Goal: Use online tool/utility: Utilize a website feature to perform a specific function

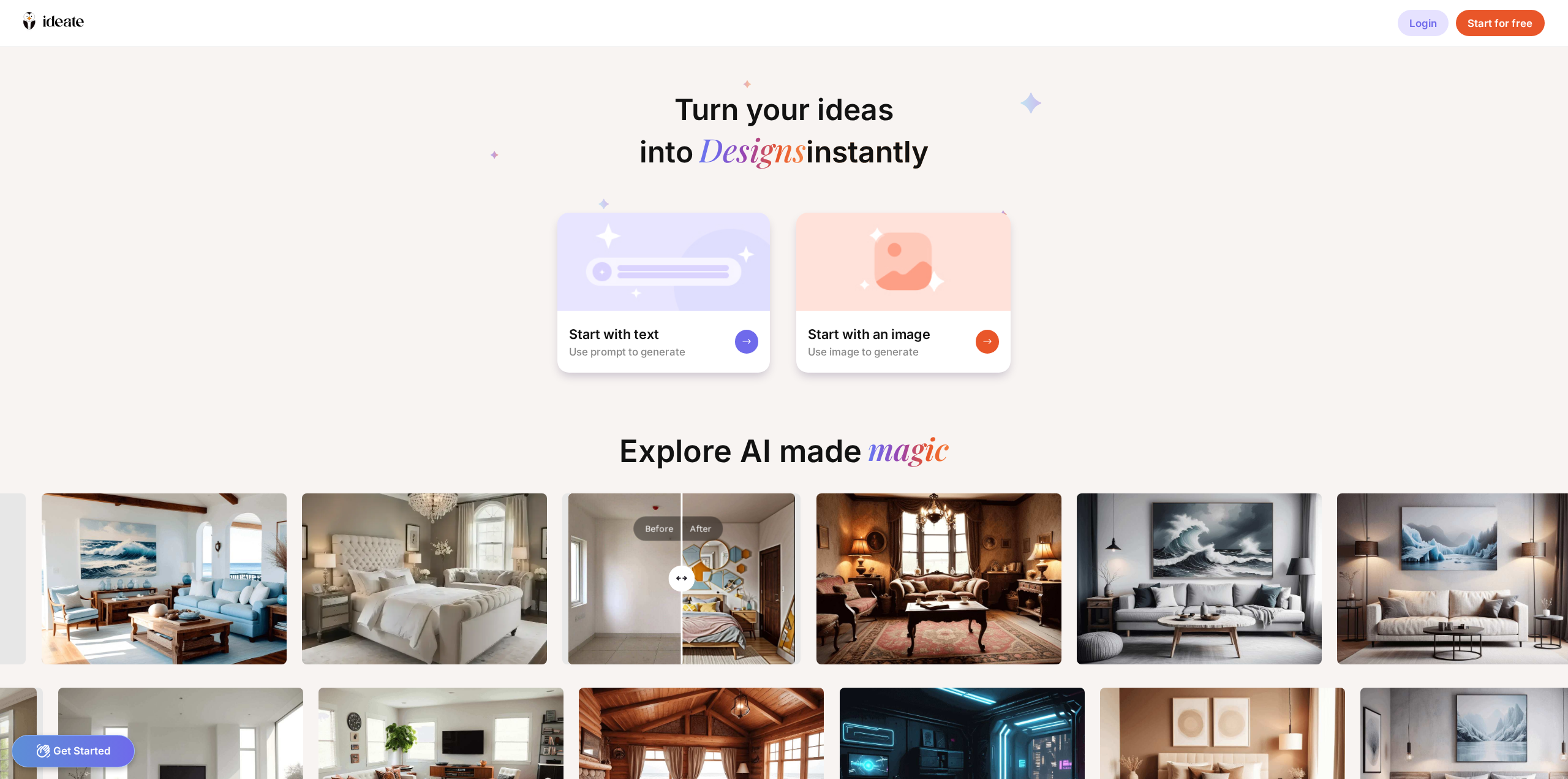
click at [1408, 22] on div "Login" at bounding box center [1423, 23] width 51 height 27
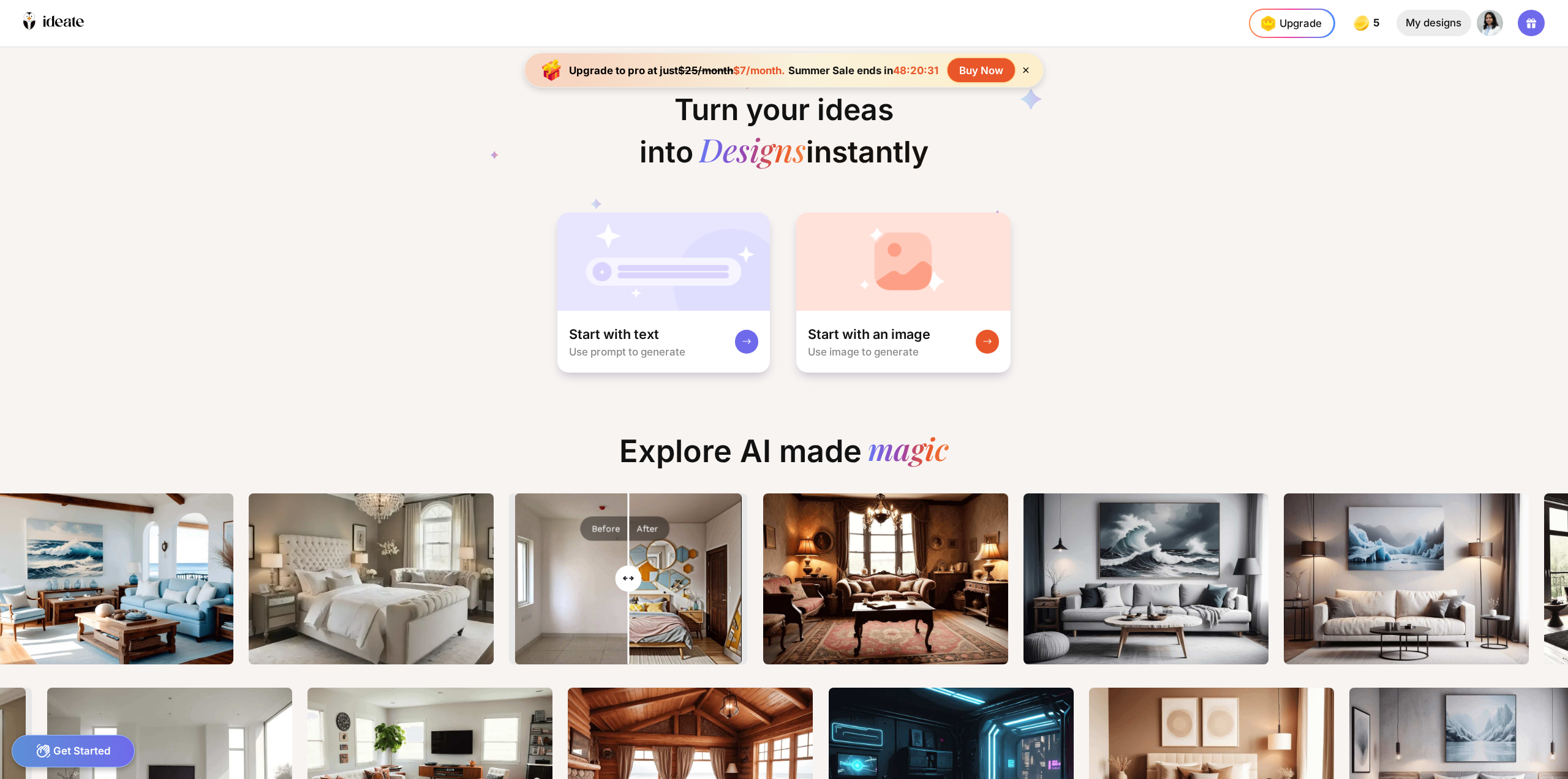
click at [1430, 24] on div "My designs" at bounding box center [1434, 23] width 75 height 27
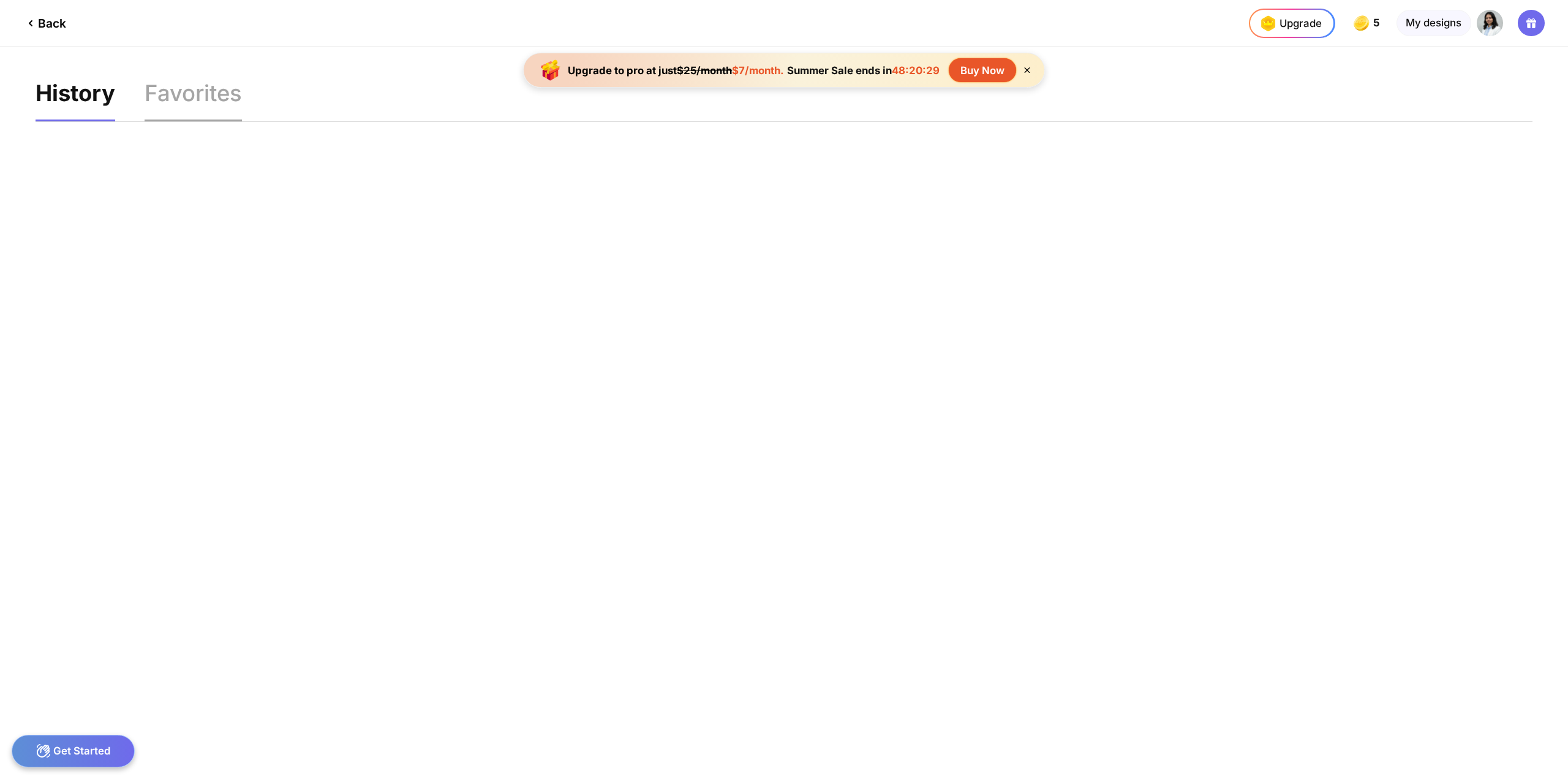
click at [196, 106] on div "Favorites" at bounding box center [193, 101] width 97 height 38
click at [95, 109] on div "History" at bounding box center [74, 101] width 77 height 38
click at [37, 25] on icon at bounding box center [31, 24] width 15 height 15
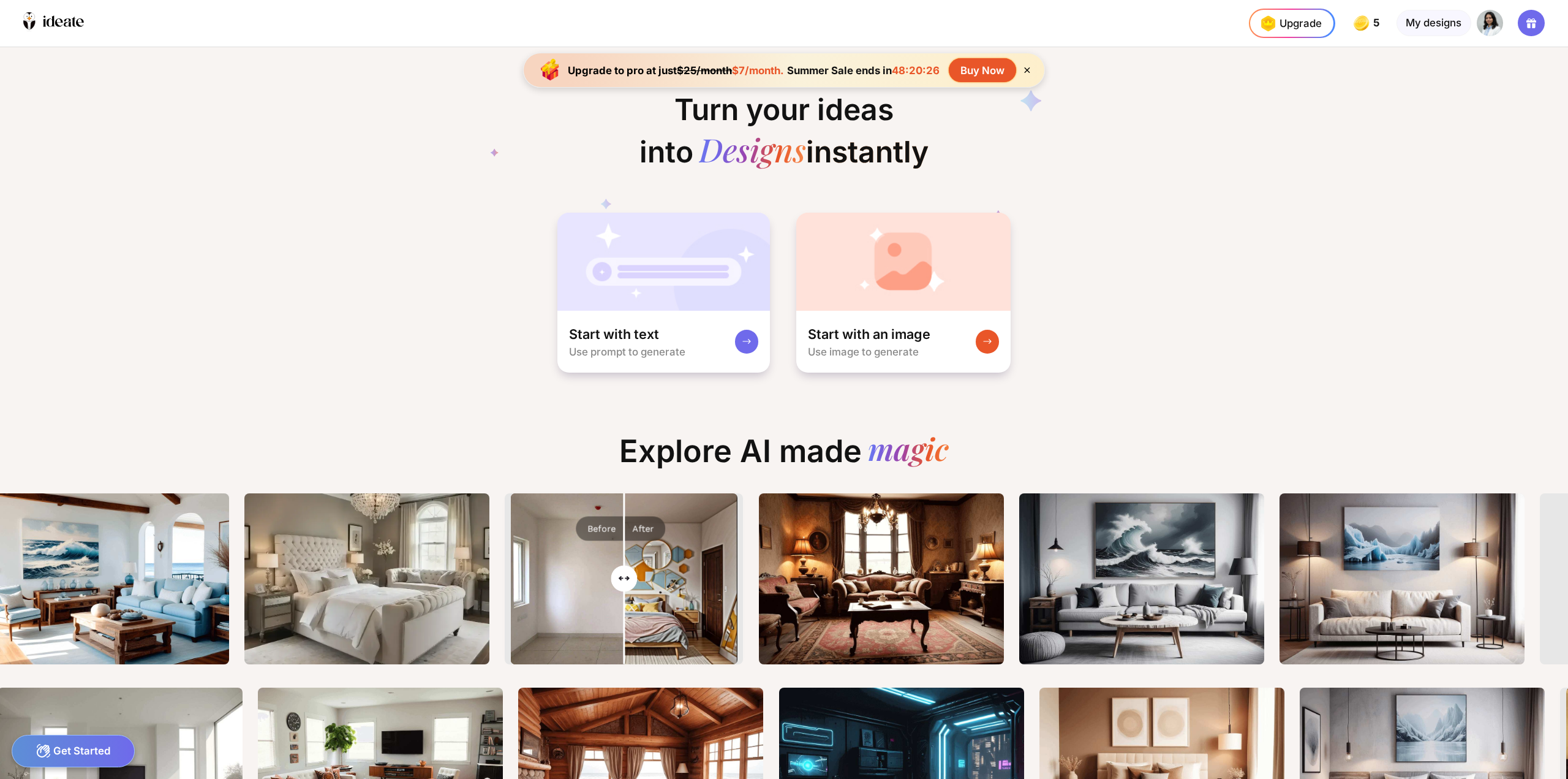
click at [1217, 343] on div "Turn your ideas into Designs instantly Start with text Use prompt to generate S…" at bounding box center [784, 210] width 1568 height 327
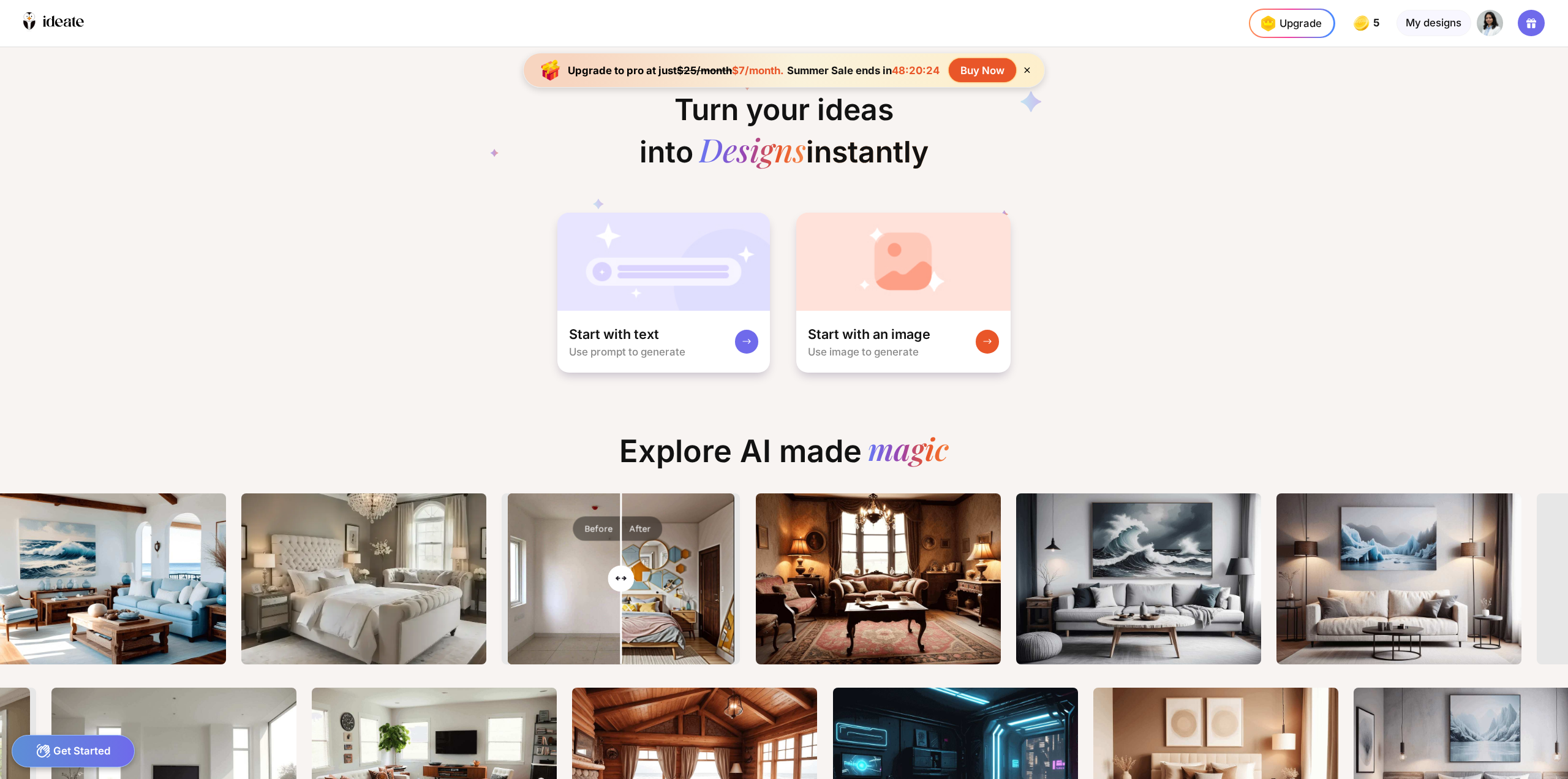
click at [79, 747] on div "Get Started" at bounding box center [73, 751] width 123 height 32
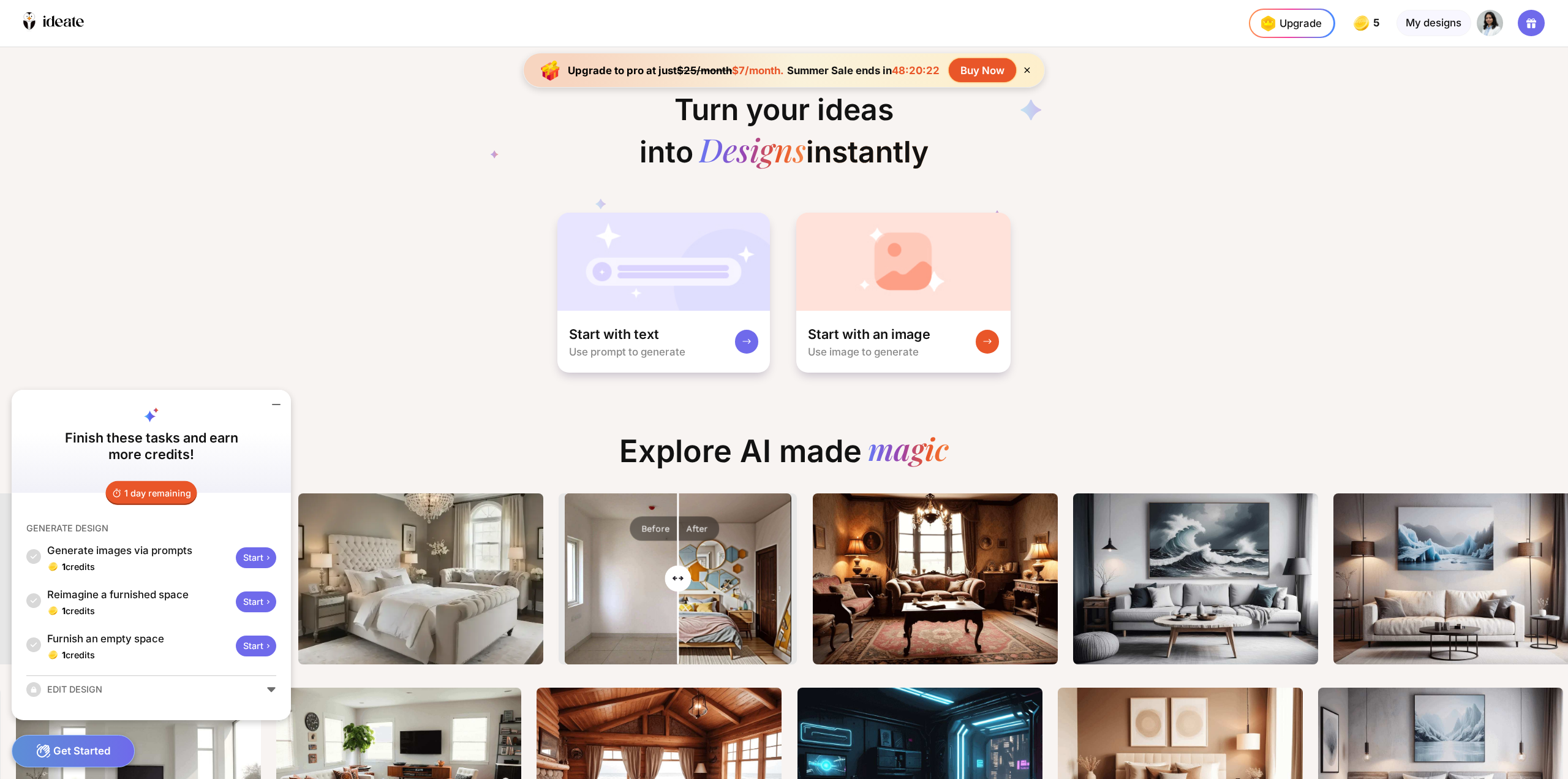
click at [279, 403] on icon at bounding box center [276, 405] width 15 height 15
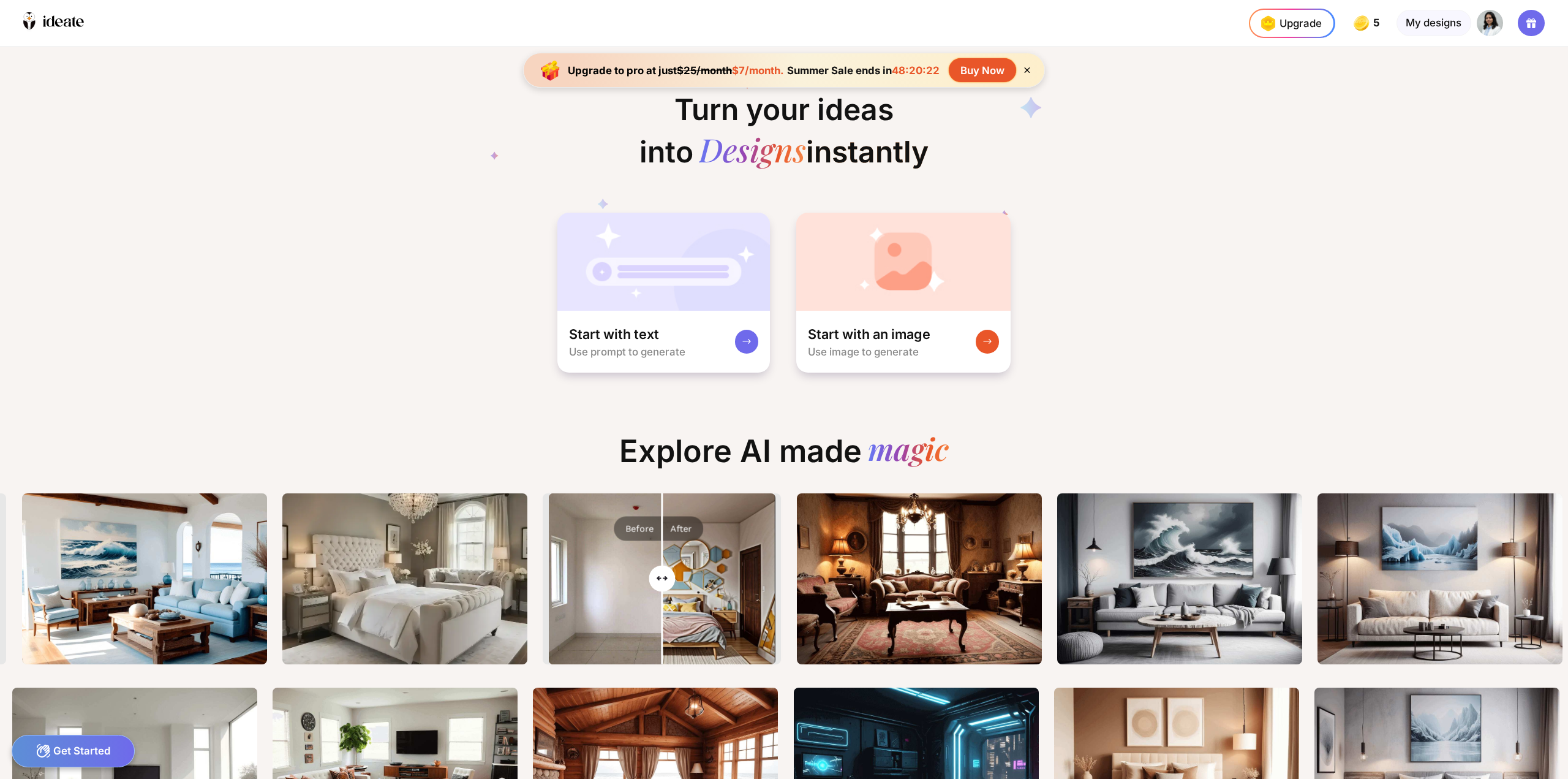
click at [408, 388] on div "Turn your ideas into Designs instantly Start with text Use prompt to generate S…" at bounding box center [784, 413] width 1568 height 731
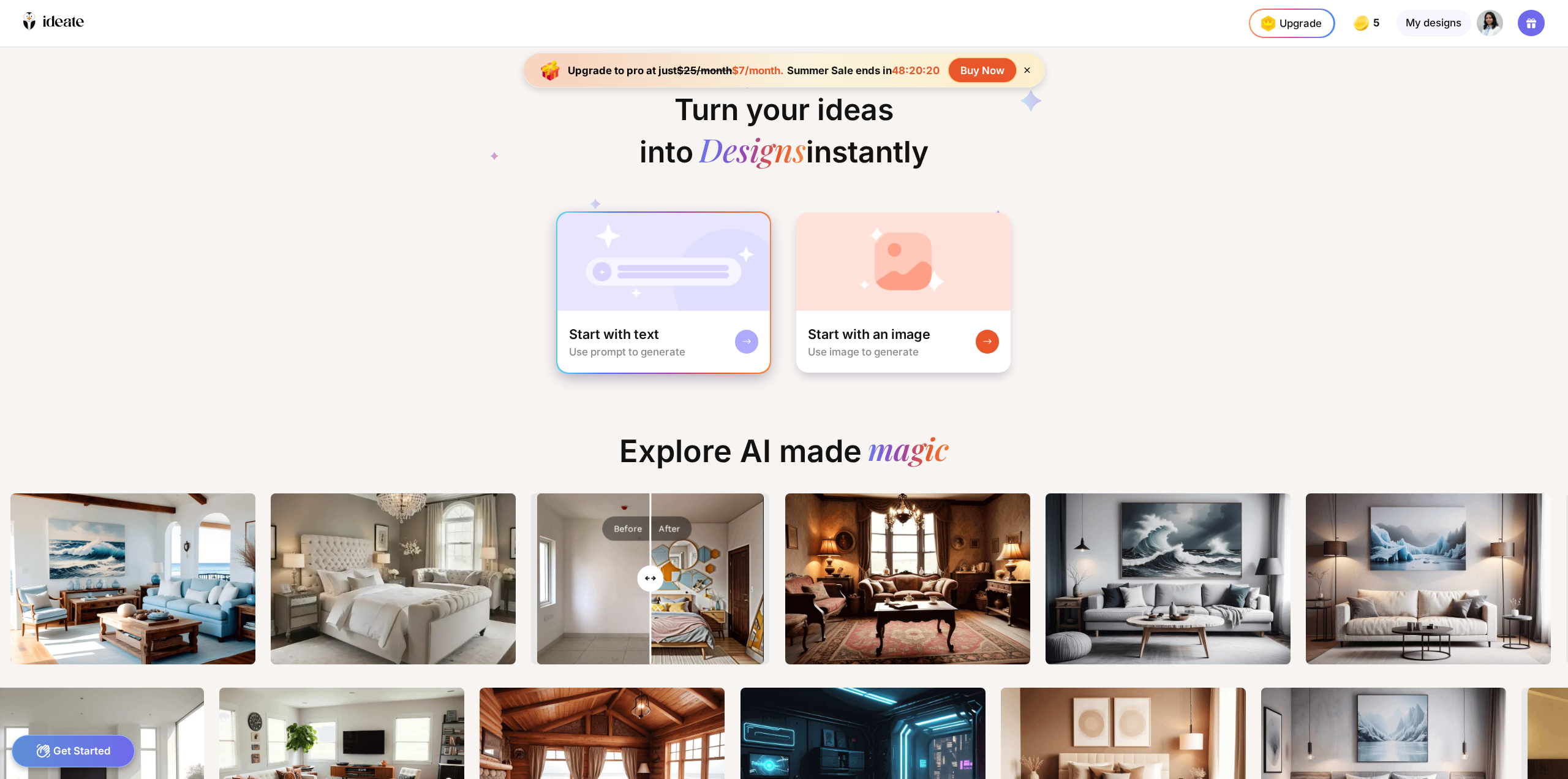
click at [661, 355] on div "Use prompt to generate" at bounding box center [627, 352] width 116 height 12
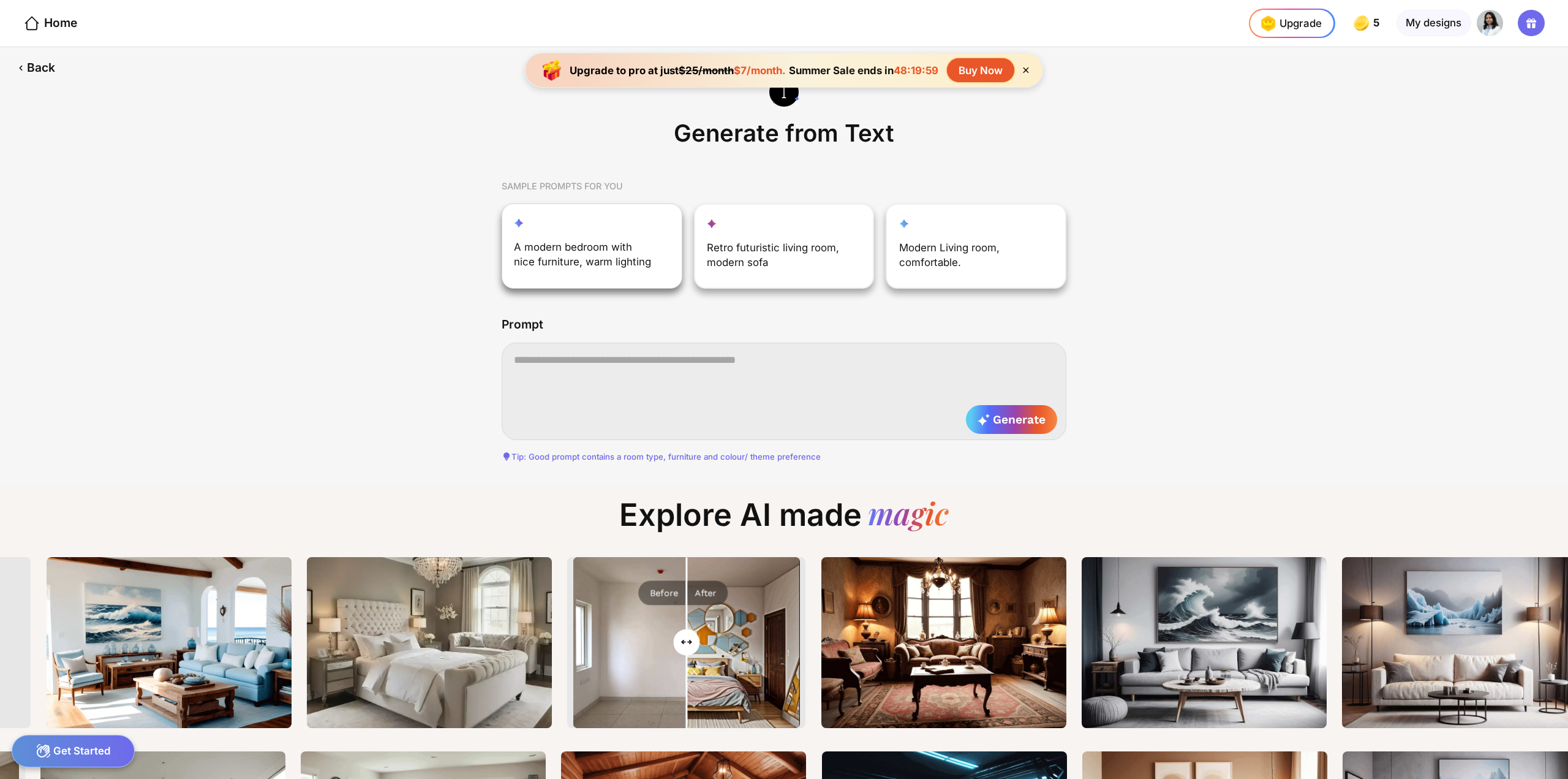
click at [596, 244] on div "A modern bedroom with nice furniture, warm lighting" at bounding box center [584, 257] width 140 height 35
type textarea "**********"
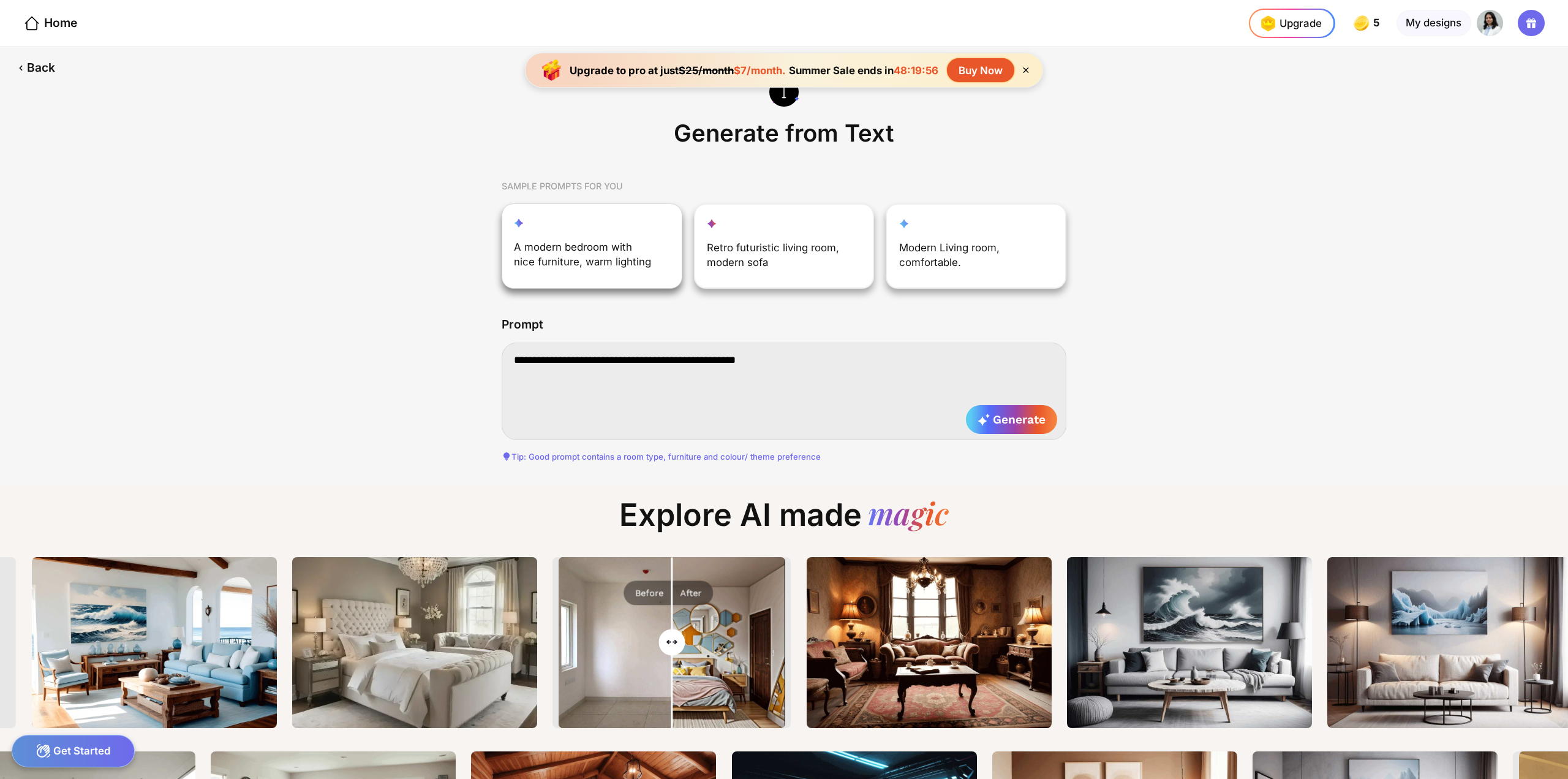
click at [546, 258] on div "A modern bedroom with nice furniture, warm lighting" at bounding box center [584, 257] width 140 height 35
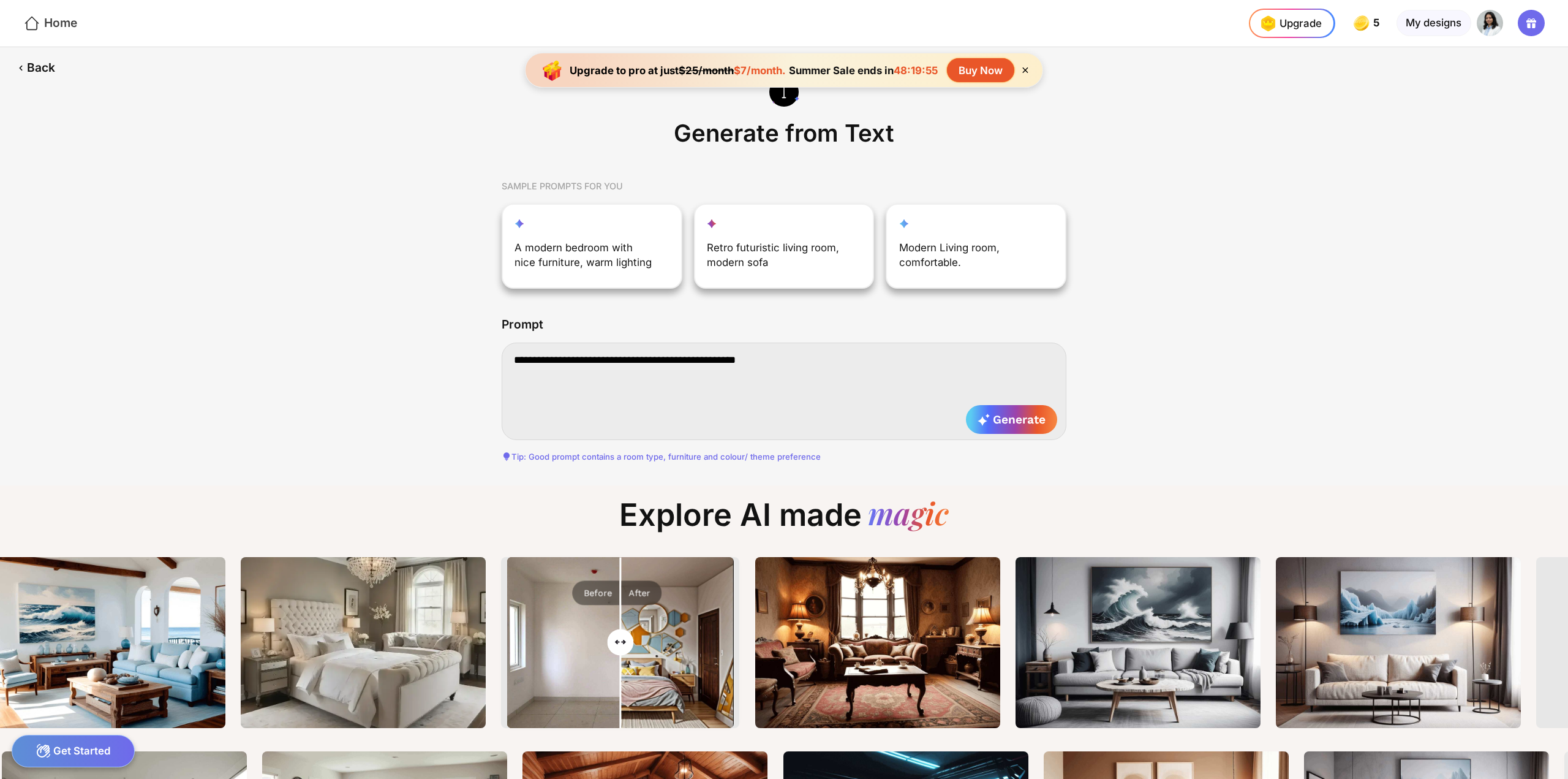
click at [51, 27] on div "Home" at bounding box center [50, 24] width 54 height 18
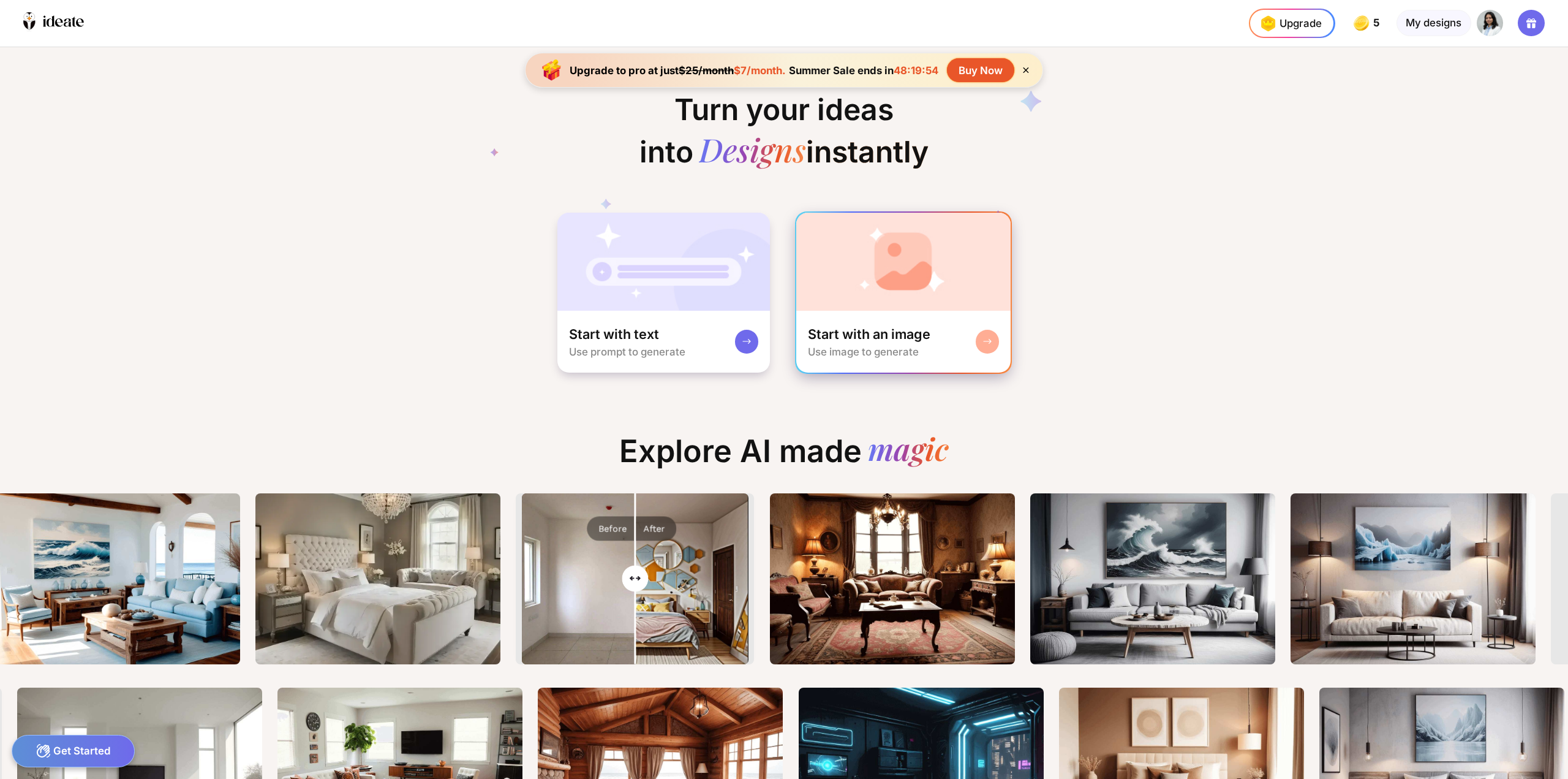
click at [950, 329] on div "Start with an image Use image to generate" at bounding box center [904, 342] width 215 height 62
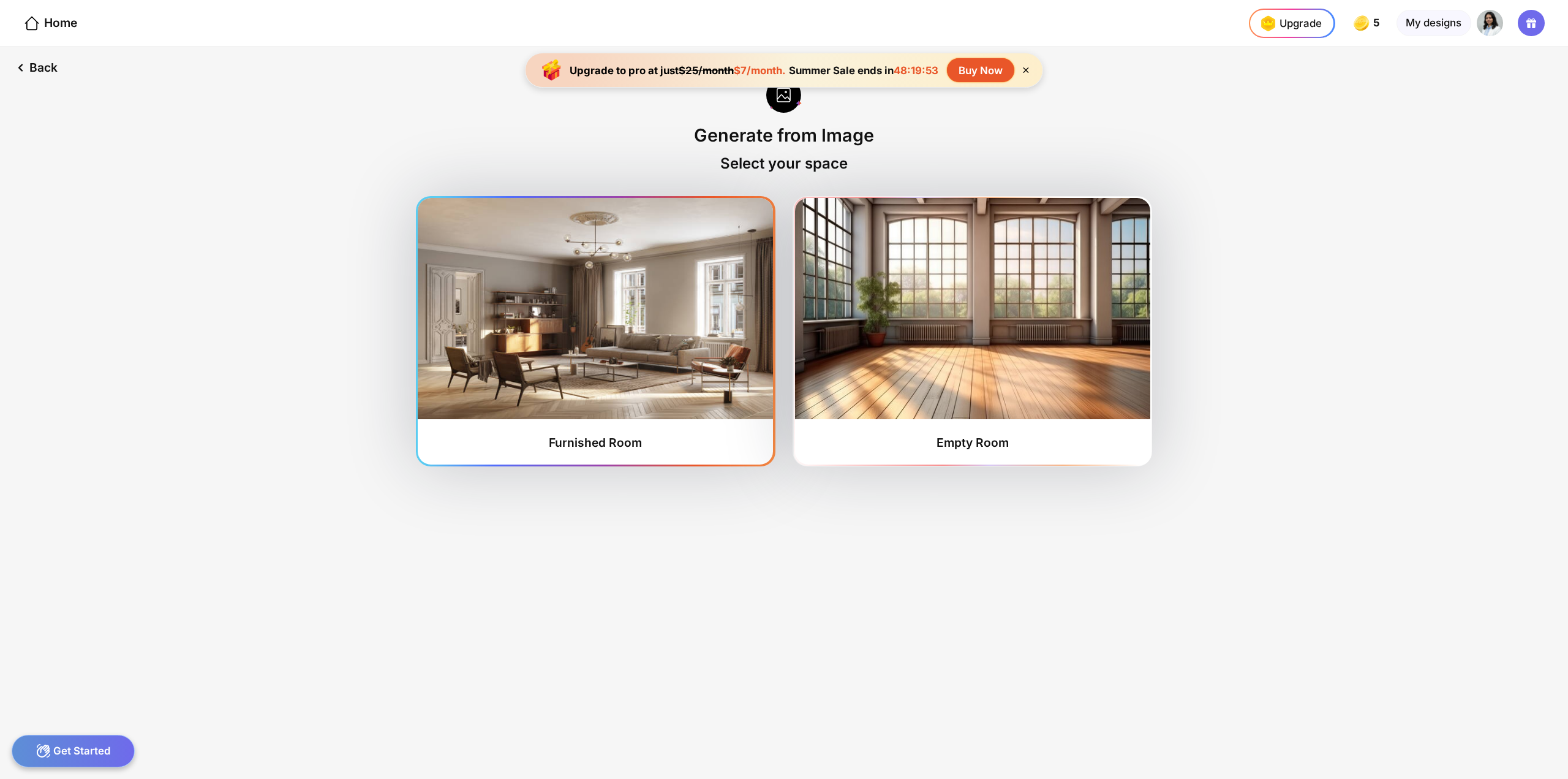
click at [507, 283] on img at bounding box center [595, 308] width 355 height 221
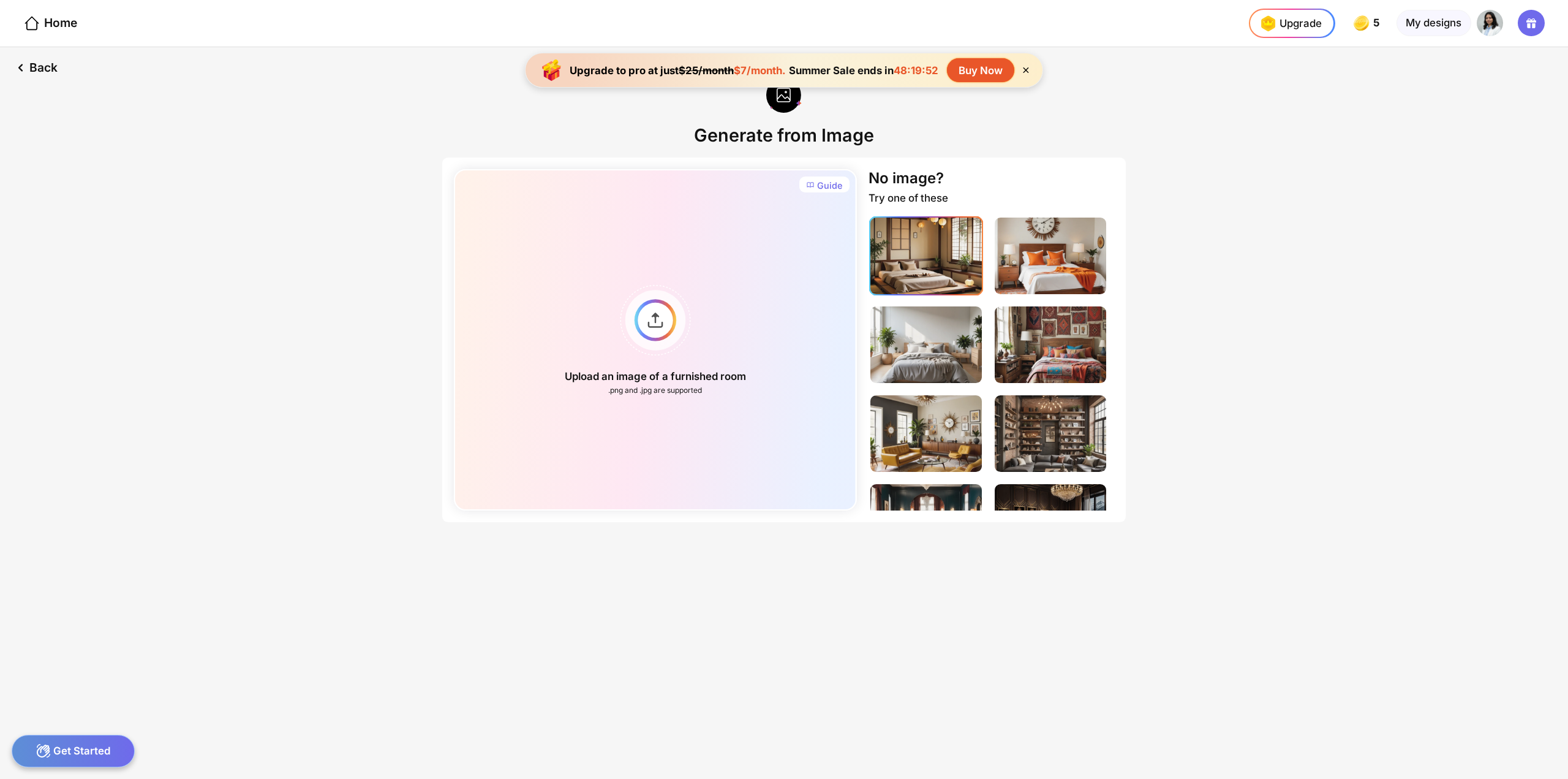
click at [943, 239] on img at bounding box center [926, 256] width 111 height 77
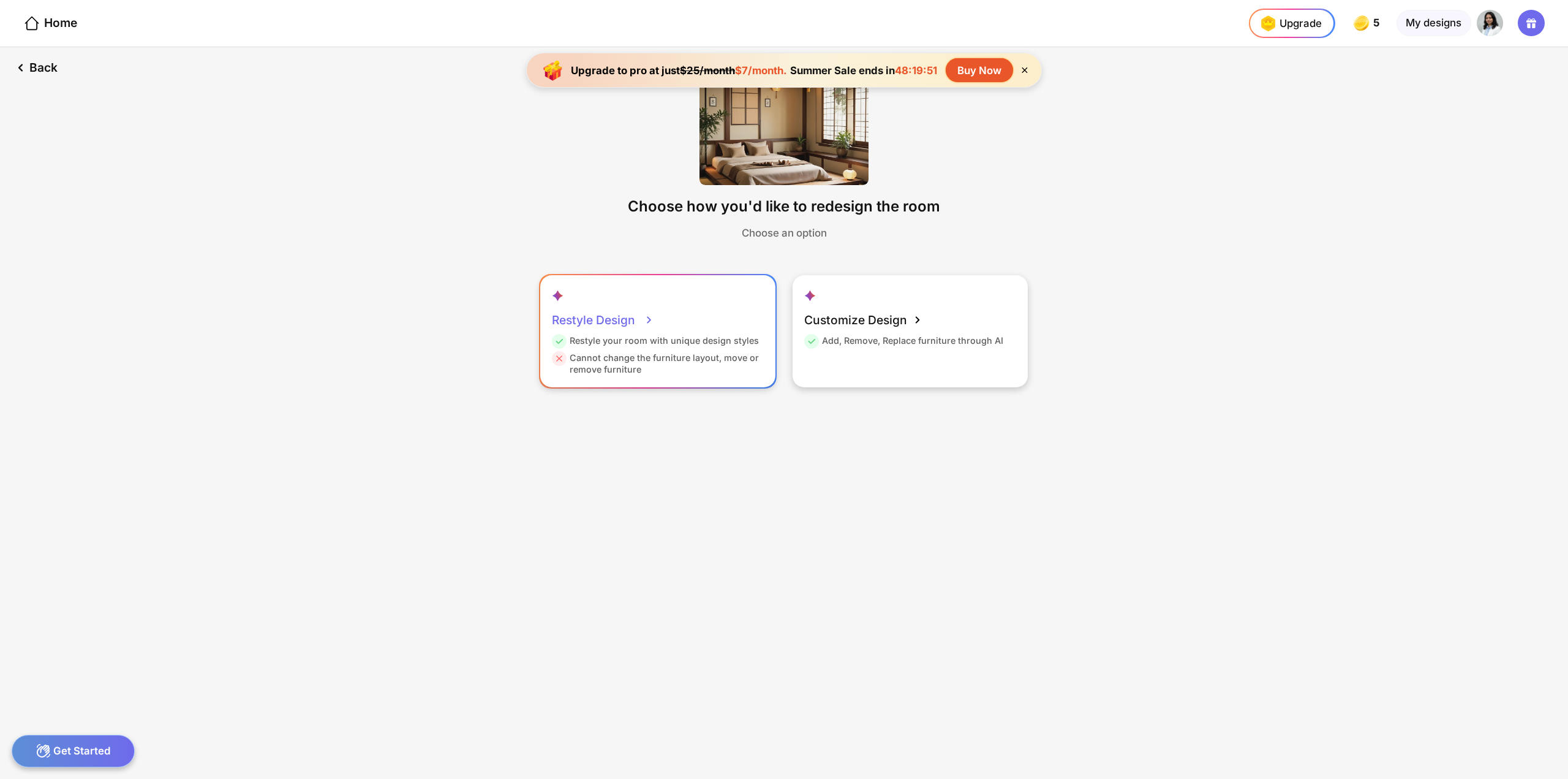
click at [670, 377] on div "Restyle Design Restyle your room with unique design styles Cannot change the fu…" at bounding box center [658, 331] width 235 height 111
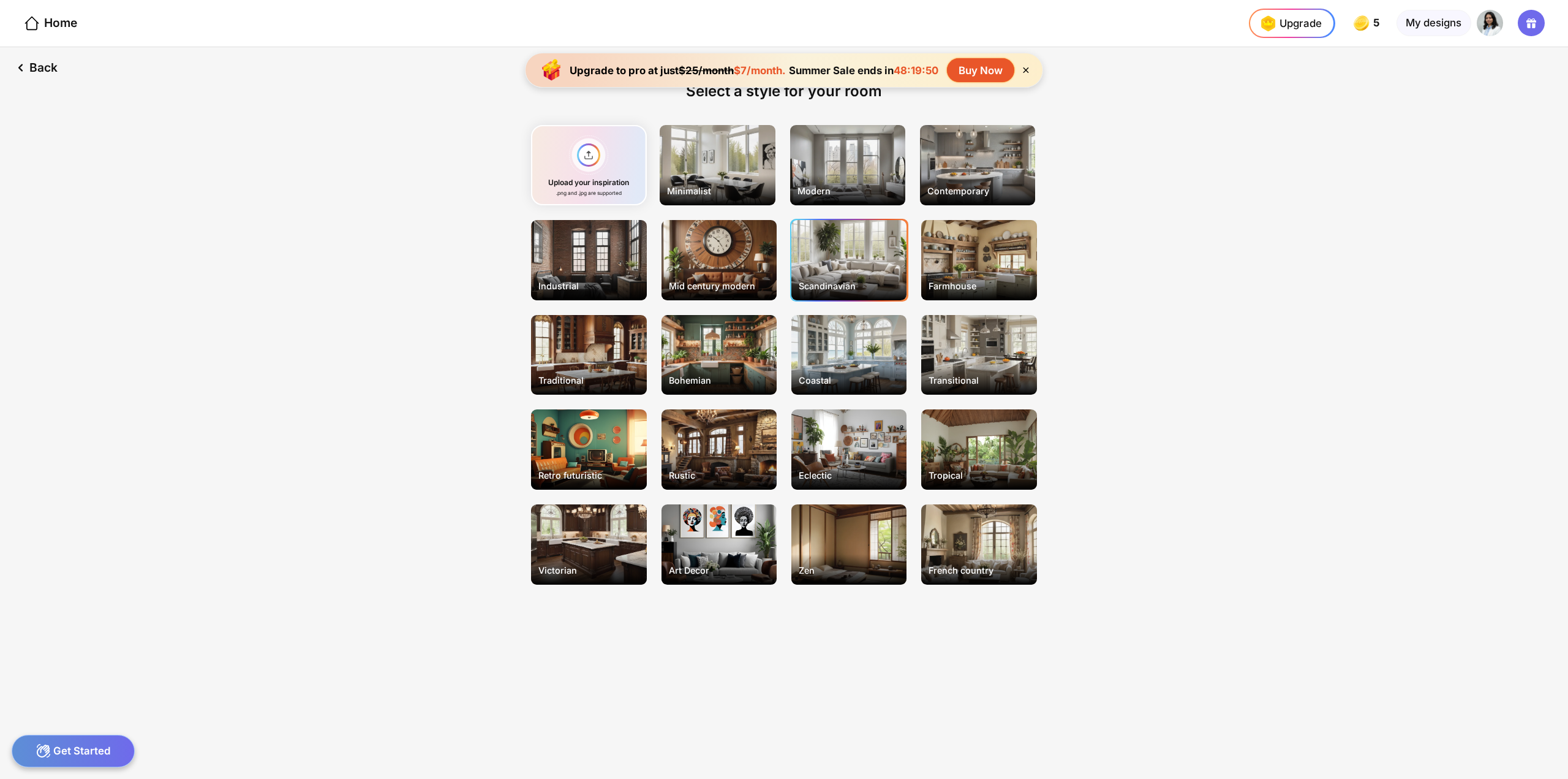
click at [825, 267] on div "Scandinavian" at bounding box center [849, 260] width 115 height 80
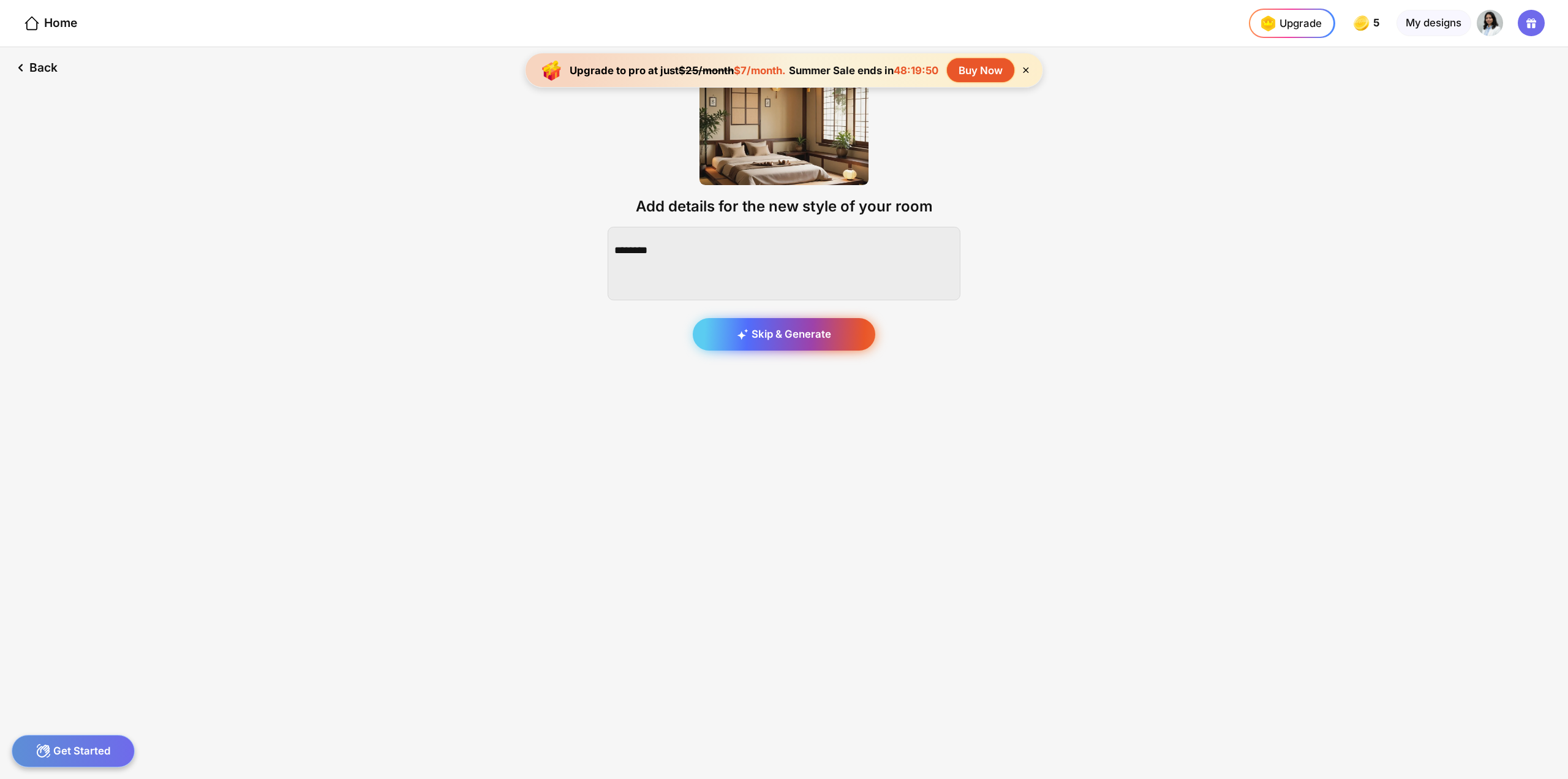
click at [786, 338] on div "Skip & Generate" at bounding box center [784, 334] width 182 height 33
